Goal: Check status

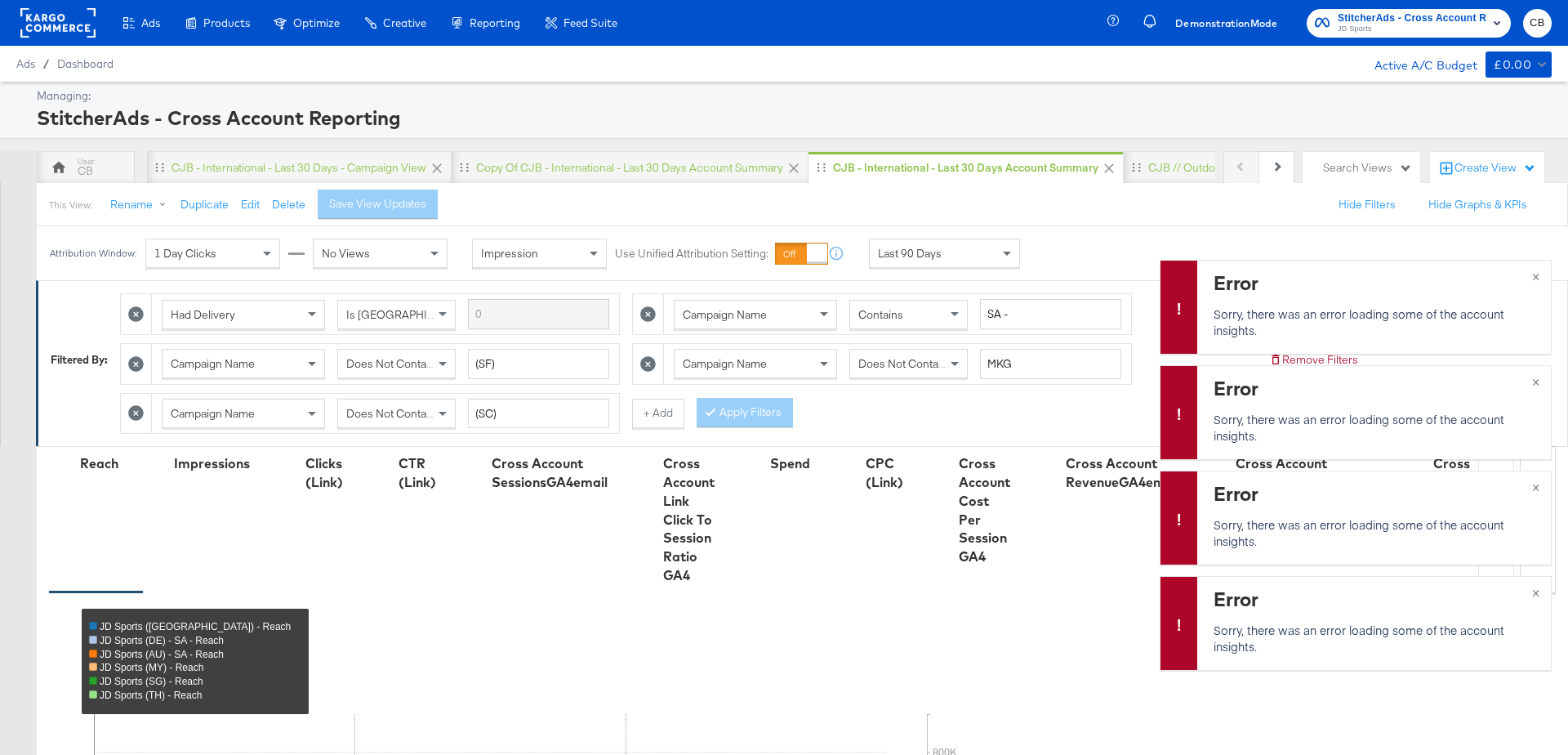
click at [984, 255] on div "Last 90 Days" at bounding box center [944, 253] width 149 height 27
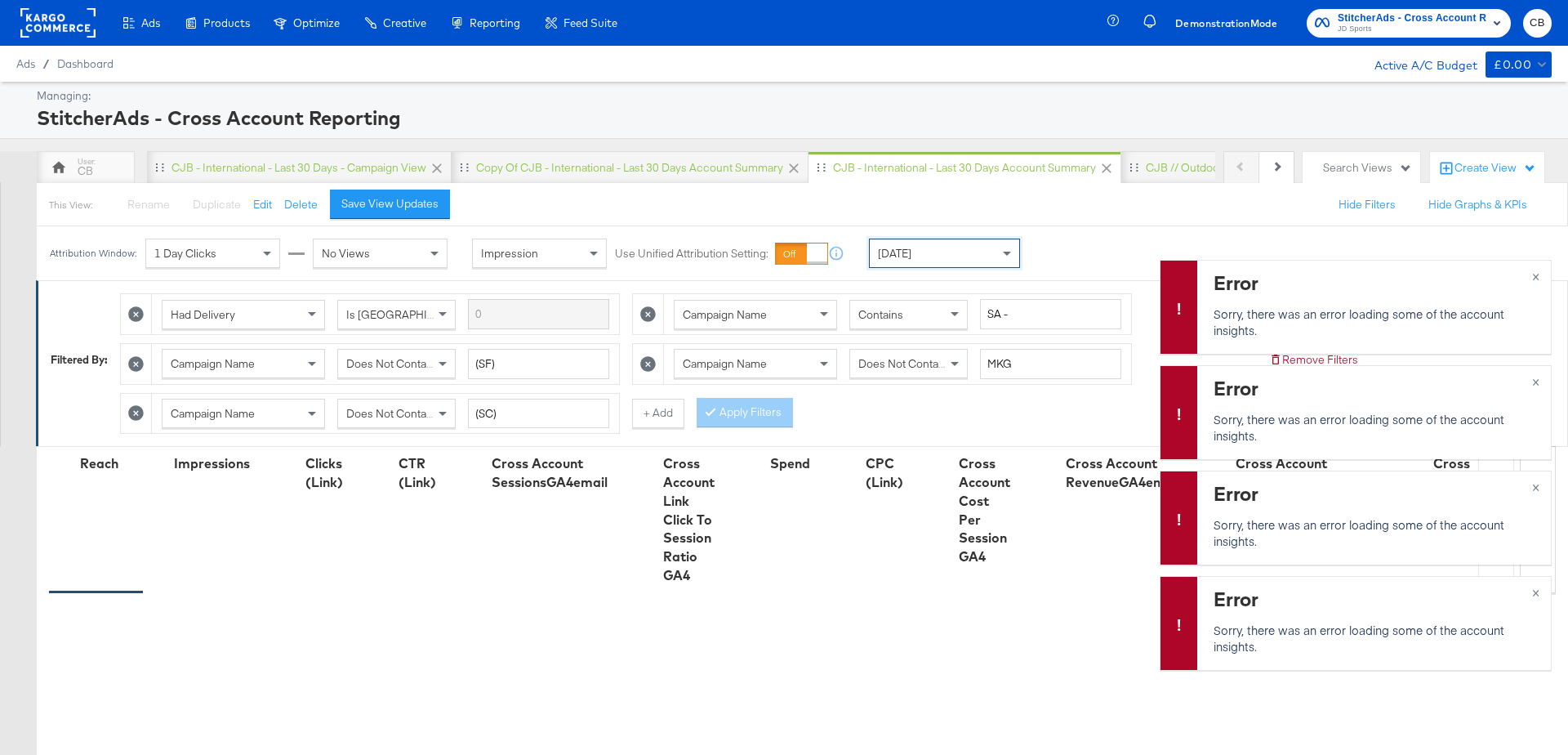
scroll to position [567, 0]
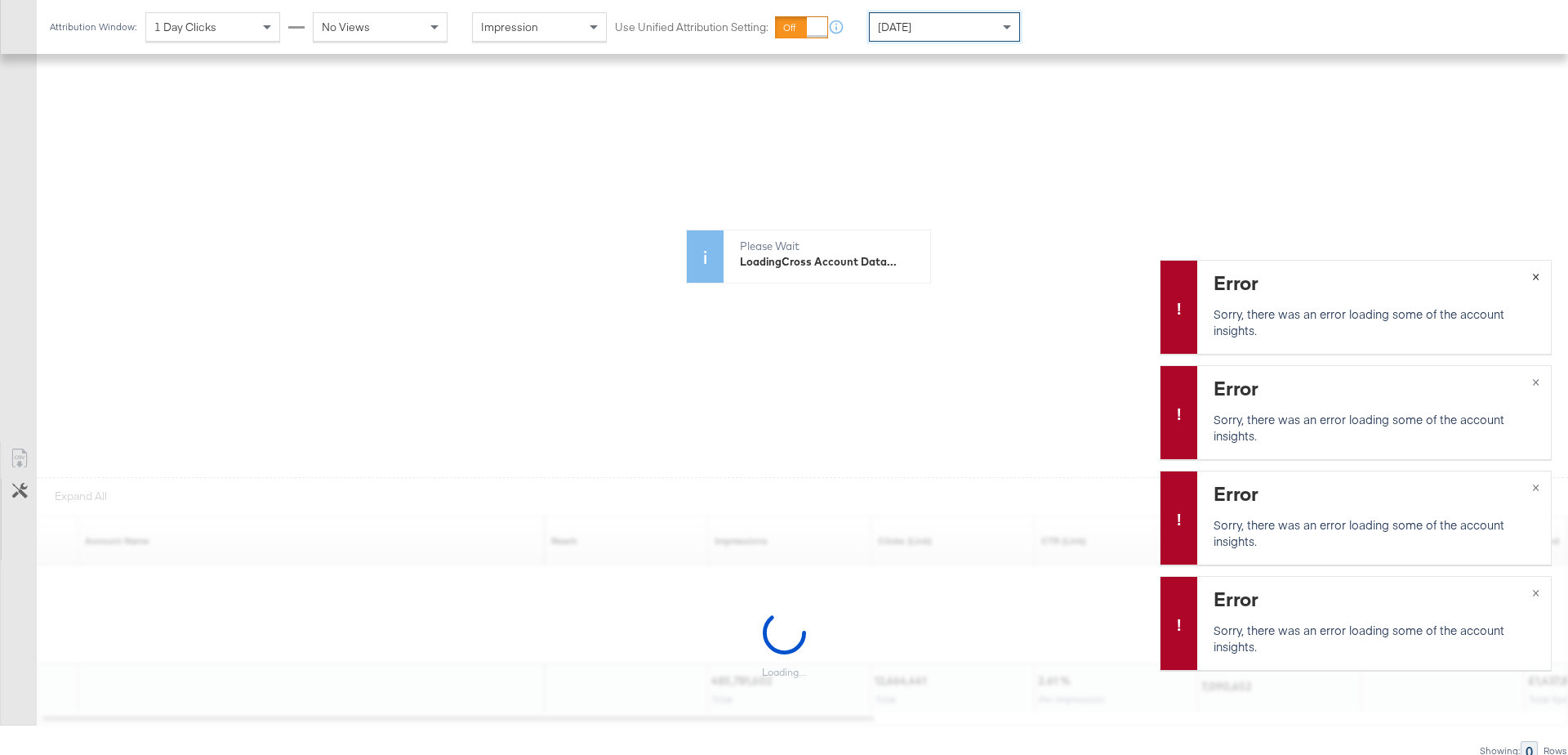
click at [1537, 277] on span "×" at bounding box center [1536, 274] width 8 height 19
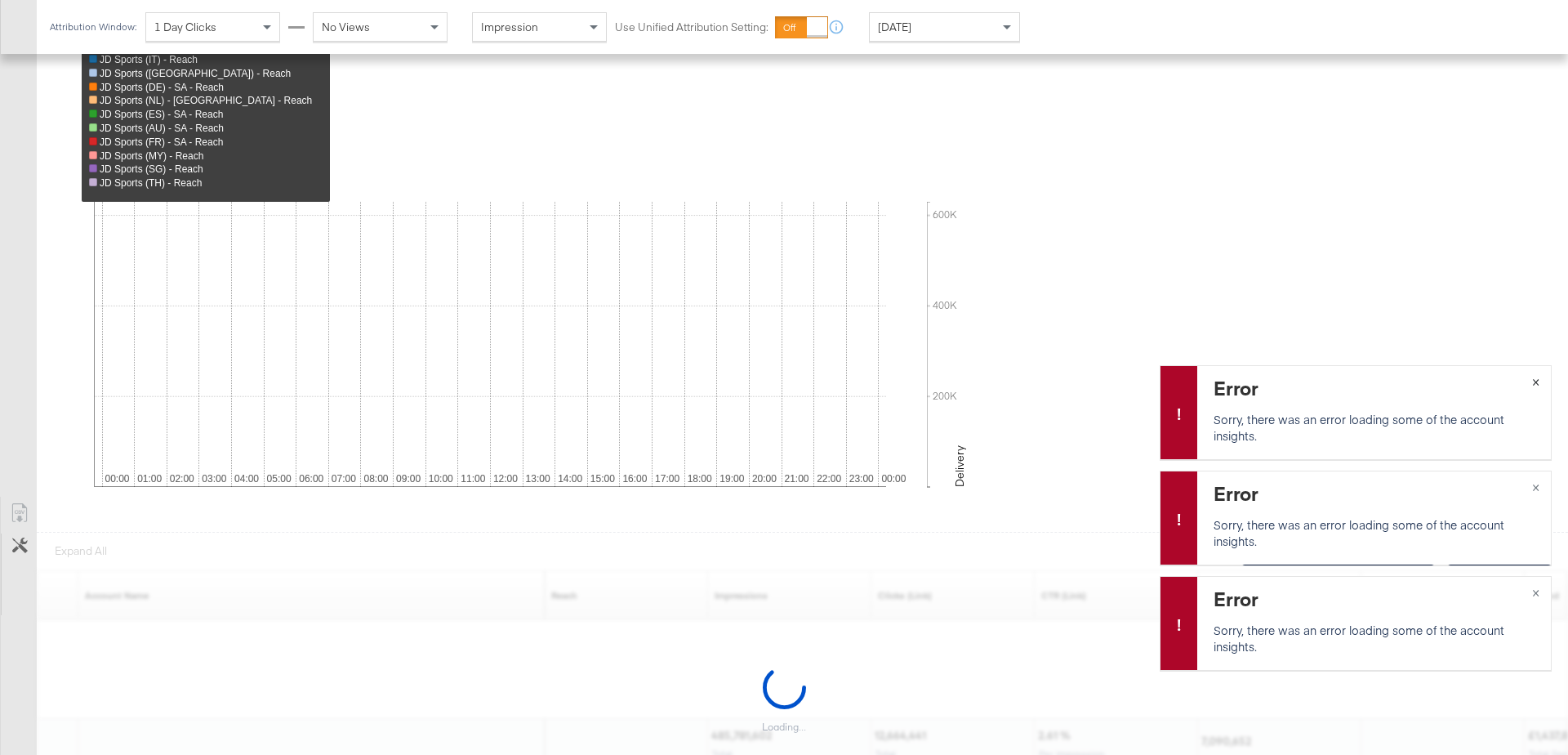
click at [1536, 379] on span "×" at bounding box center [1536, 379] width 8 height 19
click at [1537, 486] on span "×" at bounding box center [1536, 485] width 8 height 19
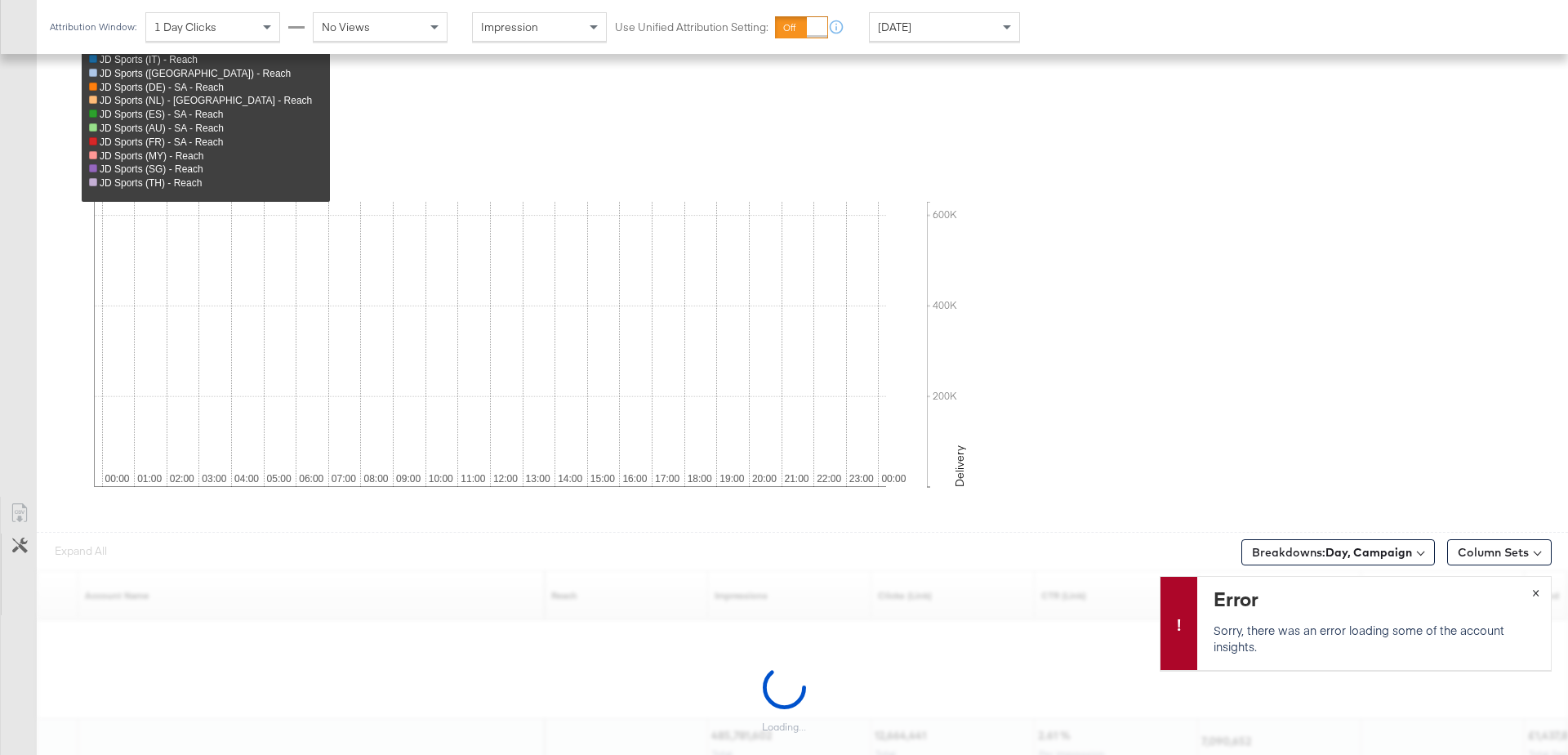
click at [1538, 590] on span "×" at bounding box center [1536, 590] width 8 height 19
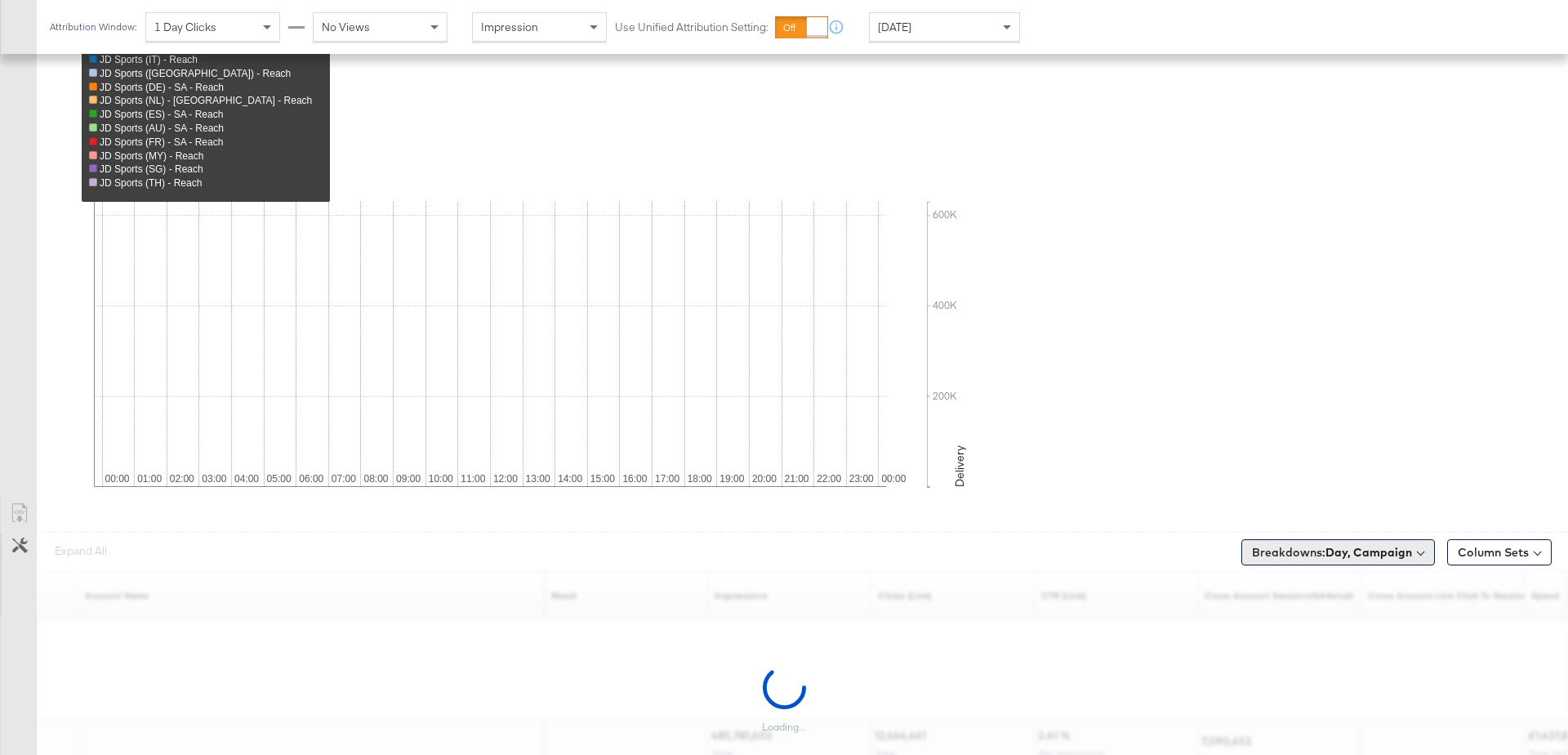
click at [1365, 549] on b "Day, Campaign" at bounding box center [1368, 552] width 87 height 15
click at [1277, 665] on div "None" at bounding box center [1345, 673] width 177 height 17
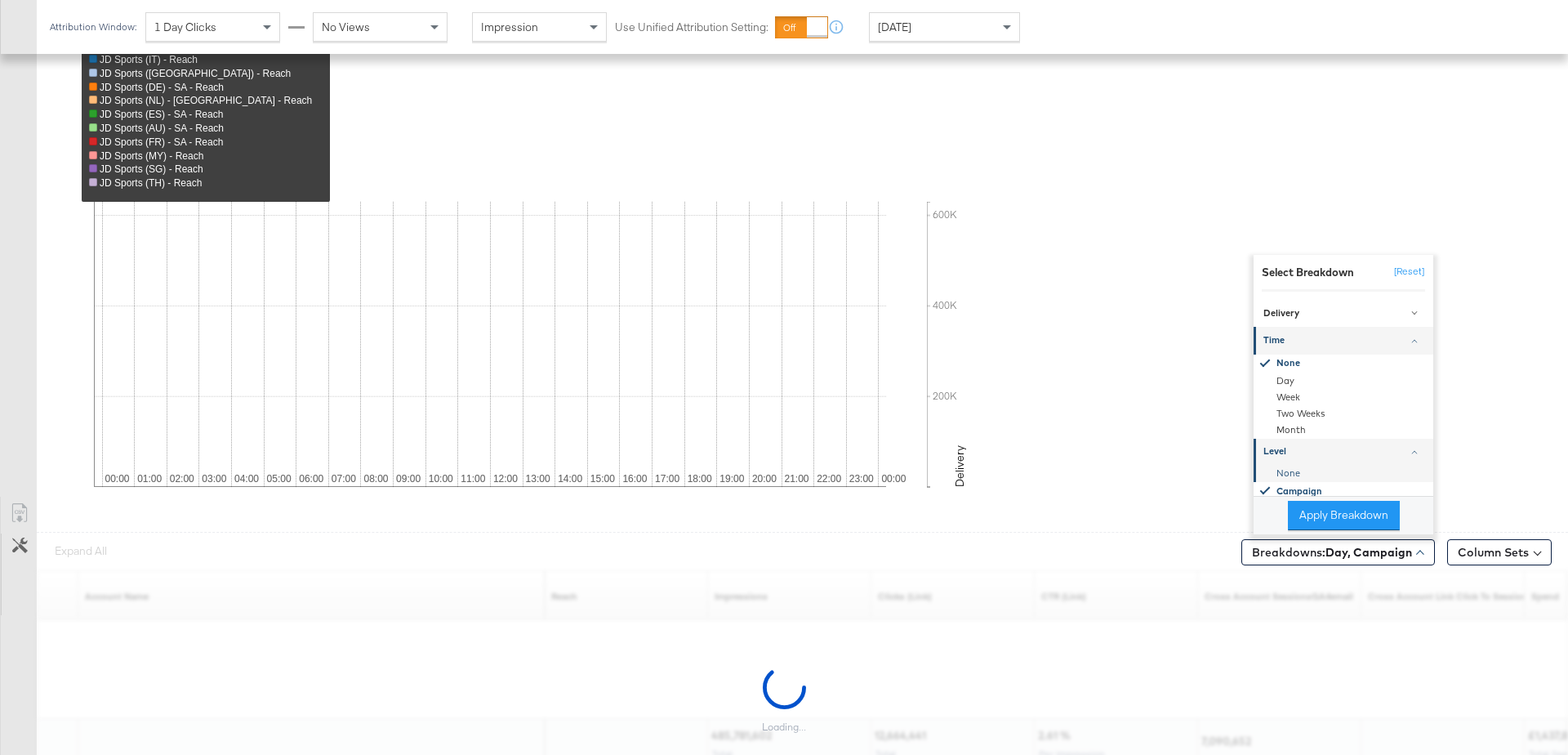
click at [1296, 468] on div "None" at bounding box center [1345, 473] width 177 height 17
click at [1319, 512] on button "Apply Breakdown" at bounding box center [1344, 515] width 112 height 29
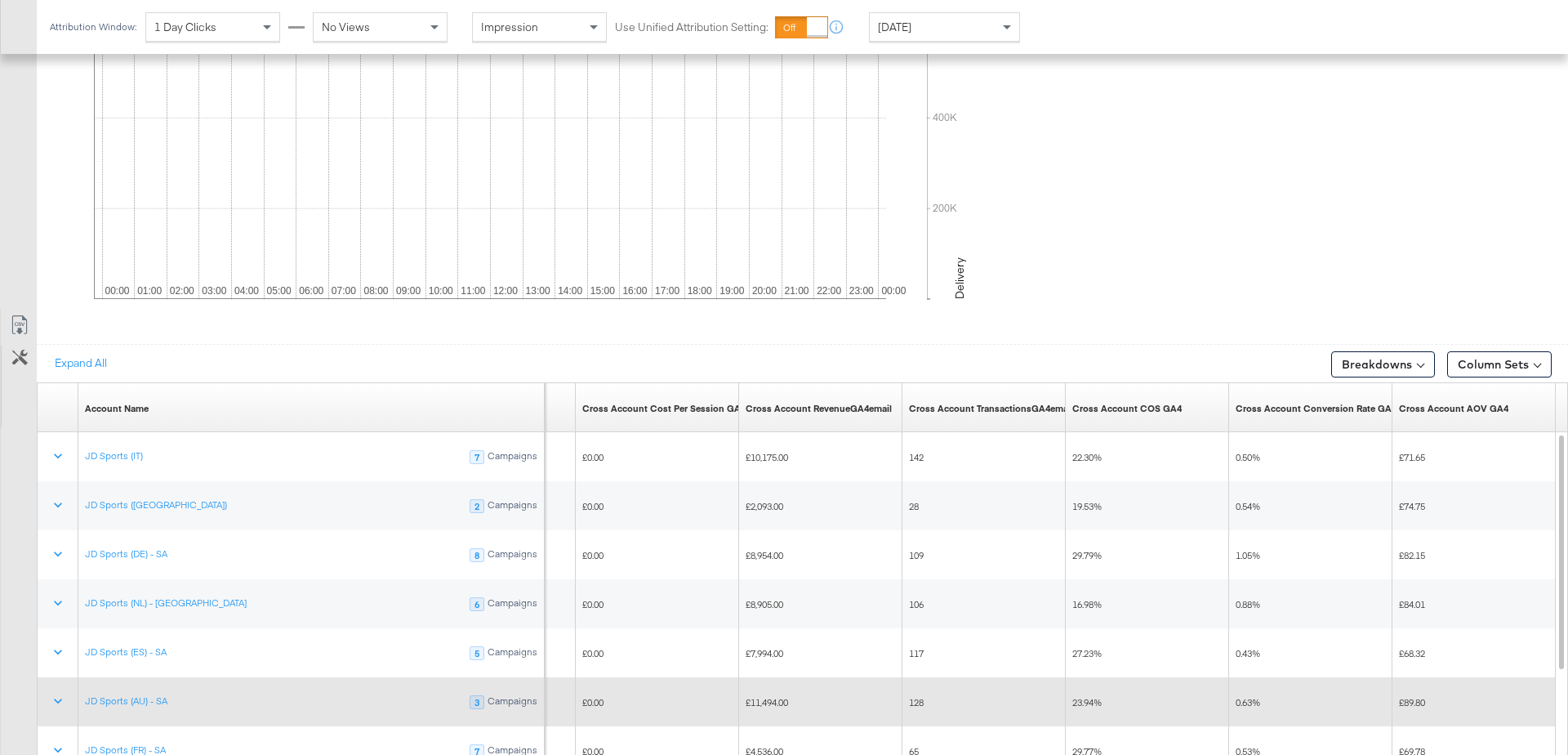
scroll to position [750, 0]
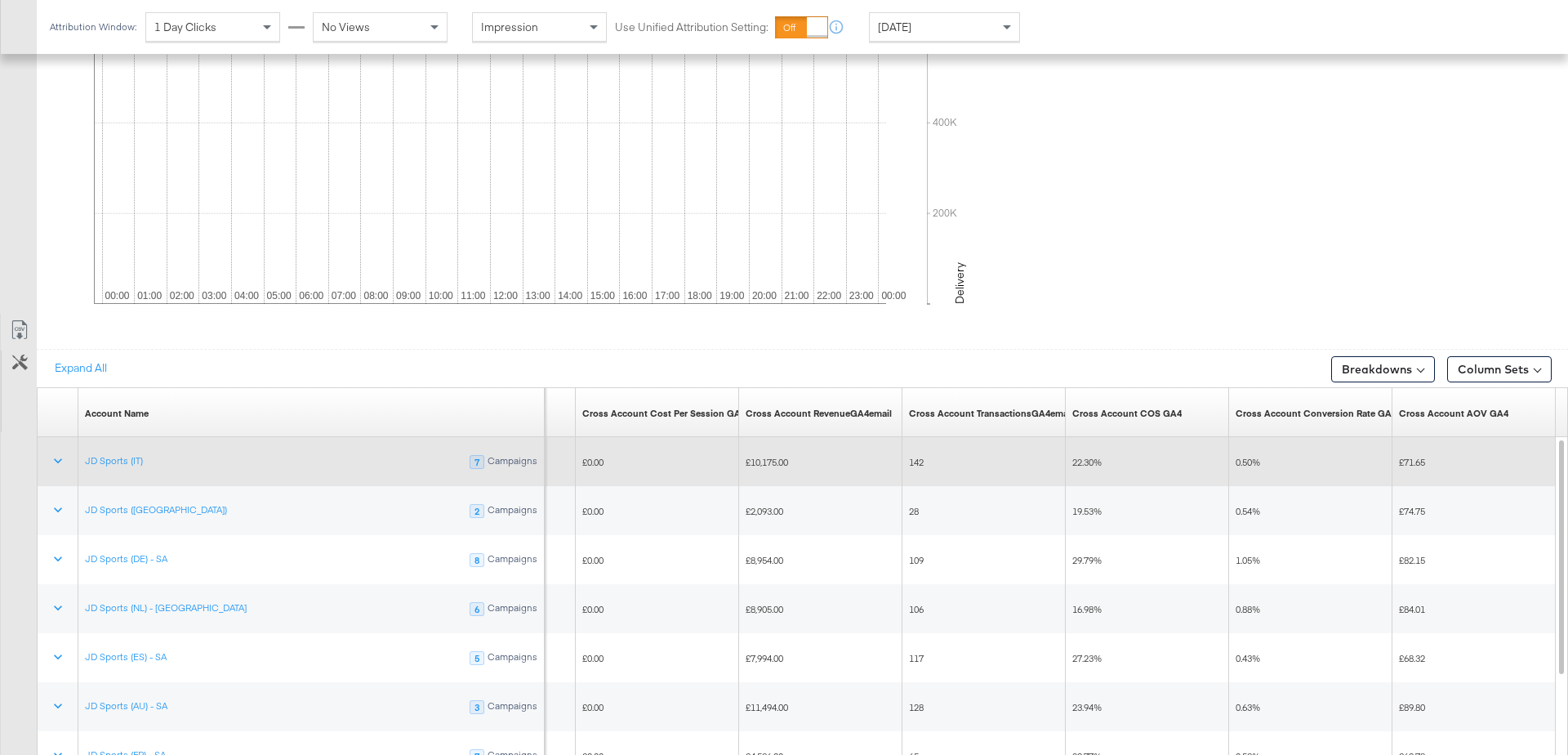
click at [768, 459] on span "£10,175.00" at bounding box center [767, 461] width 43 height 13
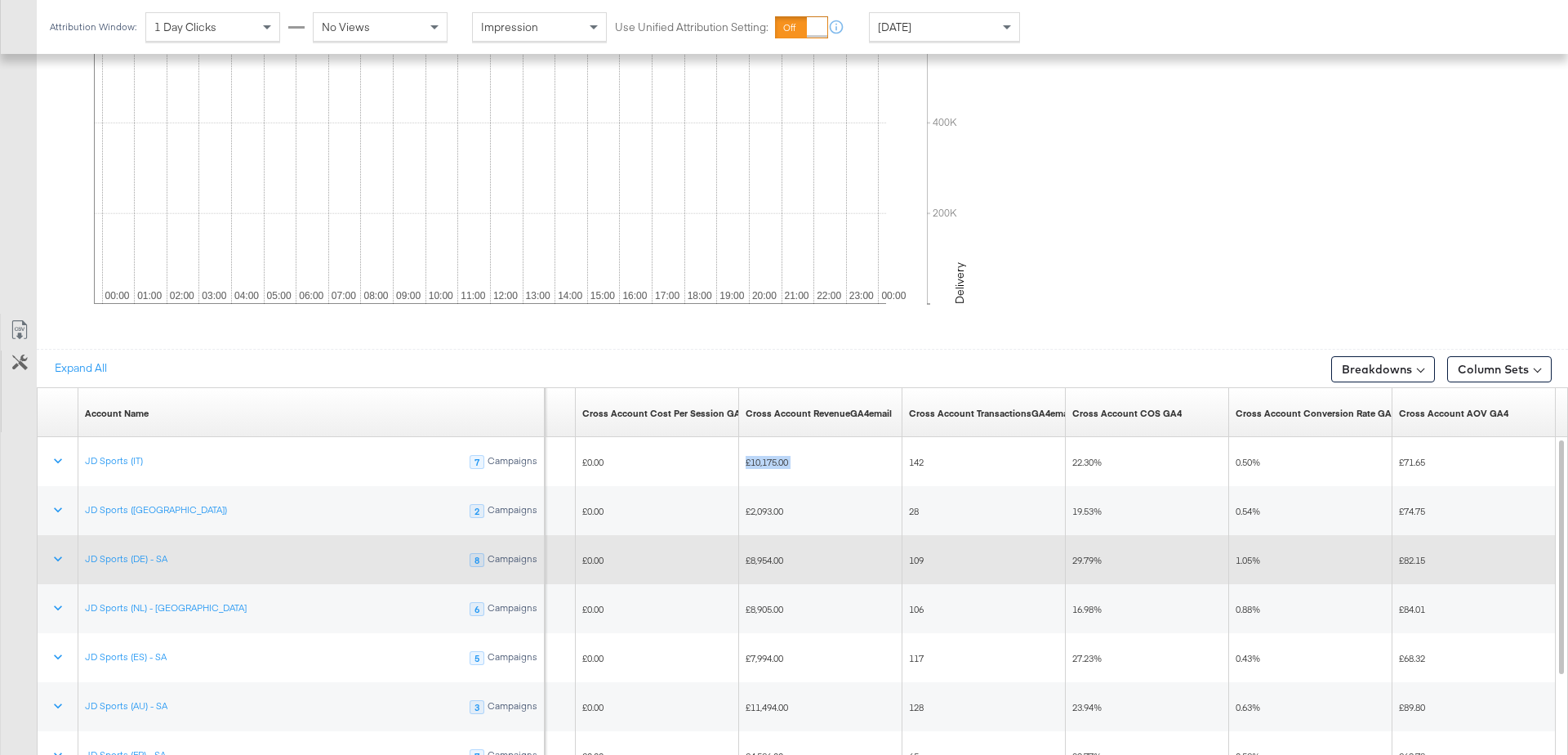
click at [758, 554] on span "£8,954.00" at bounding box center [764, 560] width 38 height 13
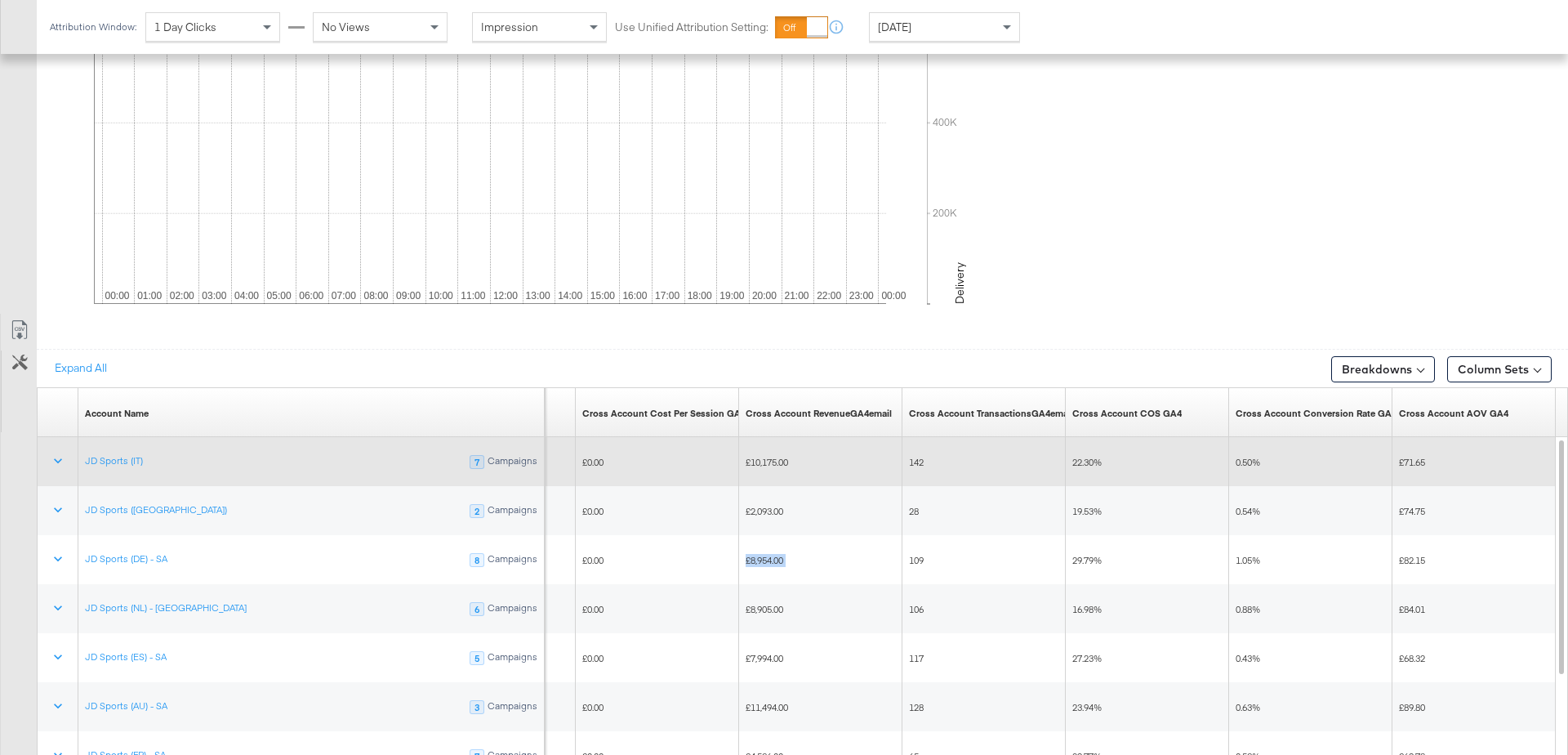
click at [766, 456] on span "£10,175.00" at bounding box center [767, 461] width 43 height 13
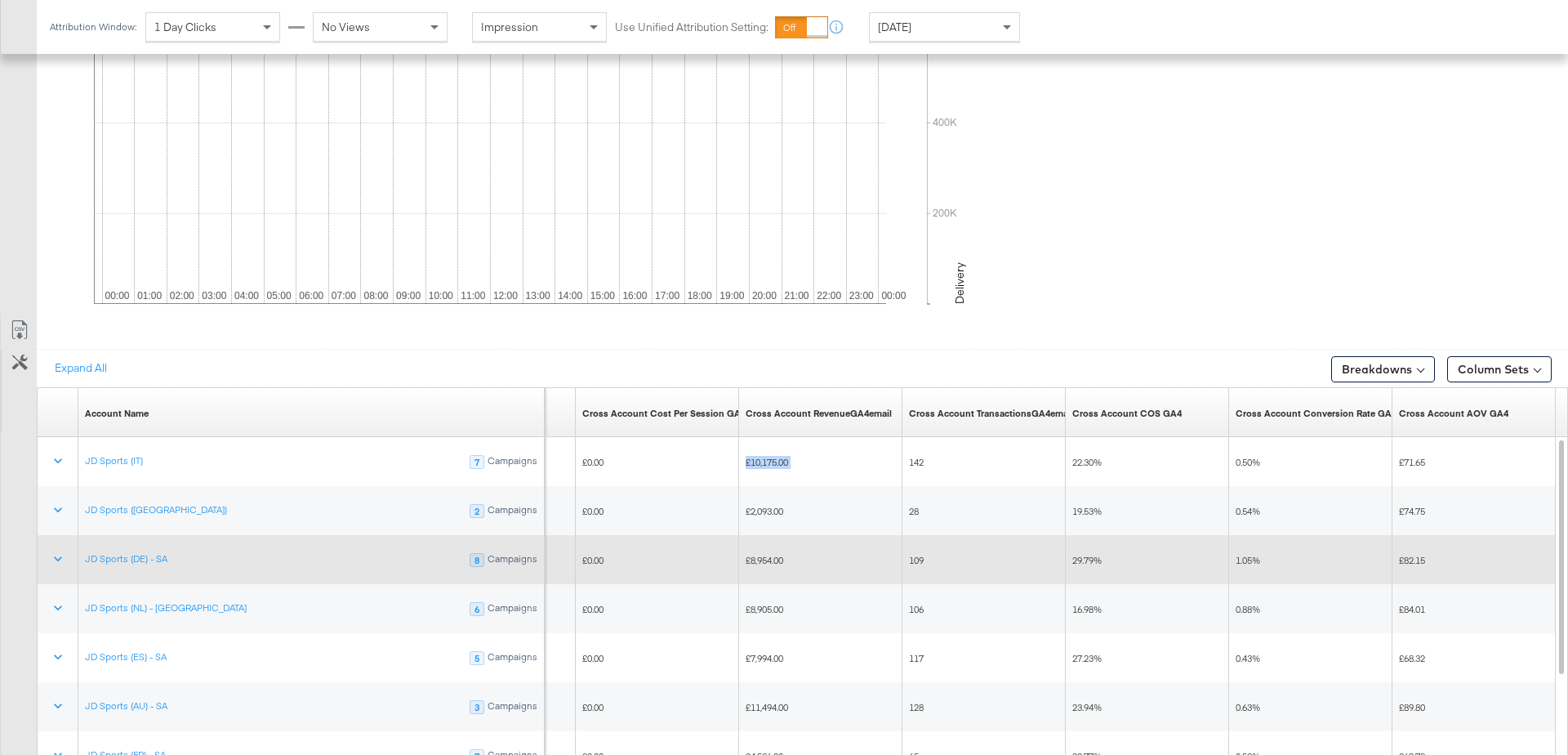
click at [759, 563] on div "£8,954.00" at bounding box center [820, 560] width 163 height 26
